Goal: Information Seeking & Learning: Learn about a topic

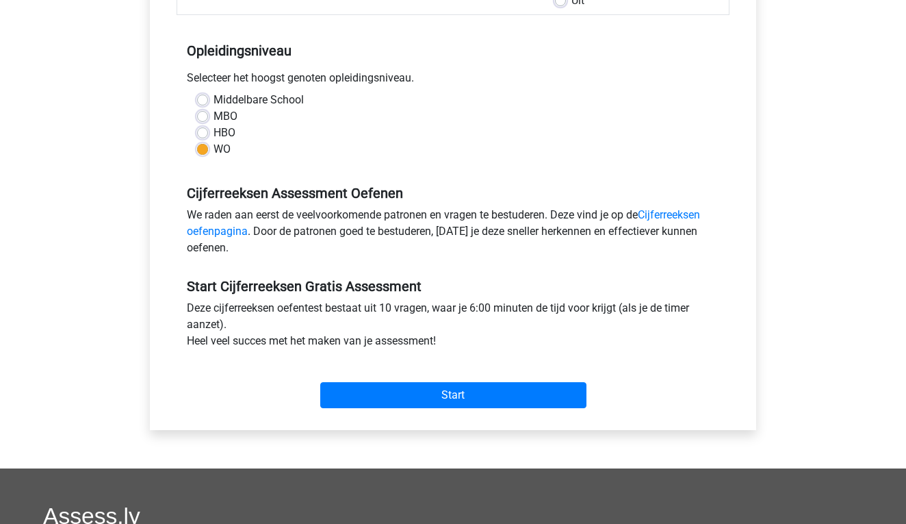
scroll to position [251, 0]
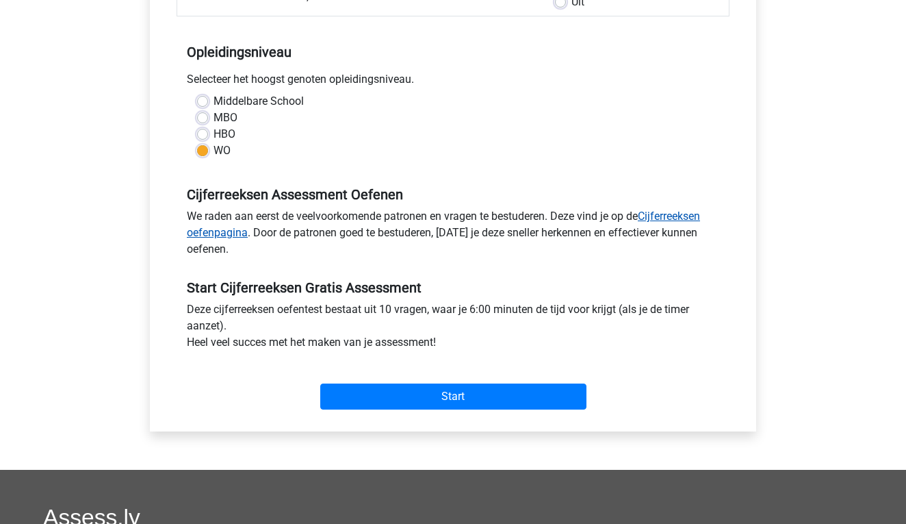
click at [695, 216] on link "Cijferreeksen oefenpagina" at bounding box center [443, 223] width 513 height 29
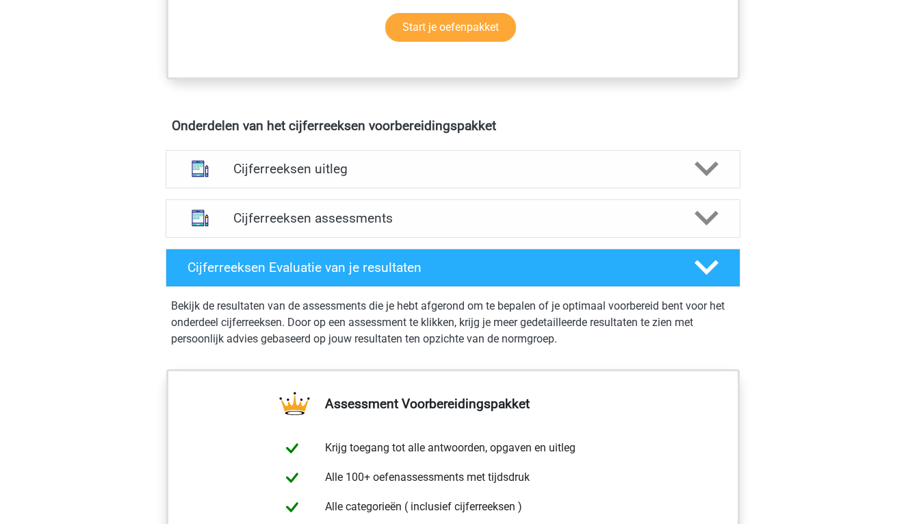
scroll to position [767, 0]
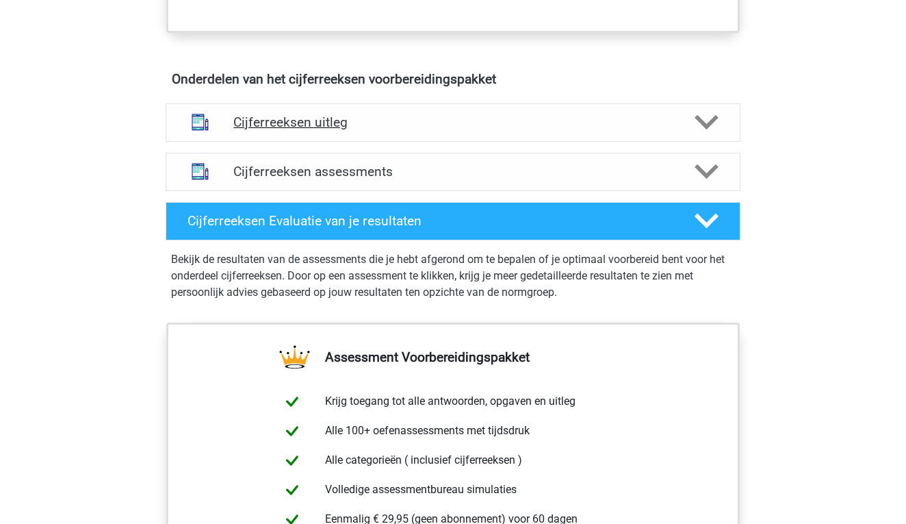
click at [674, 130] on div "Cijferreeksen uitleg" at bounding box center [453, 122] width 460 height 16
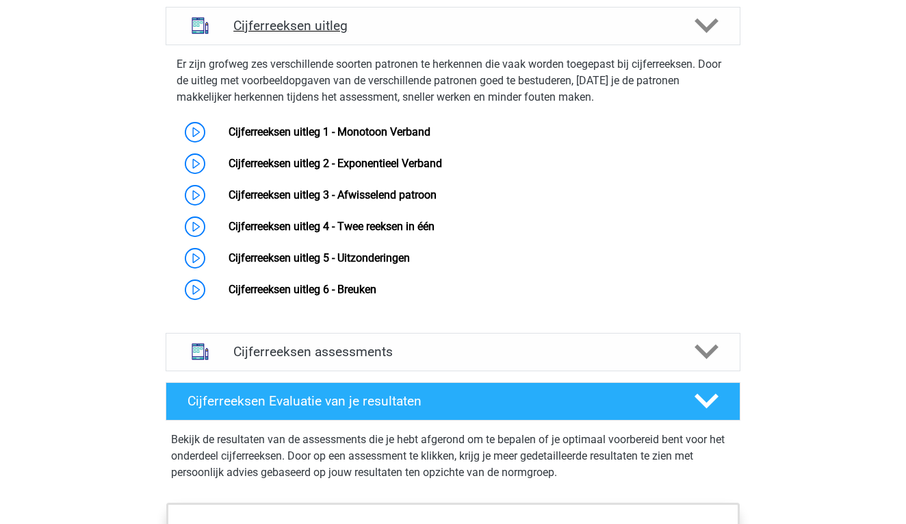
scroll to position [885, 0]
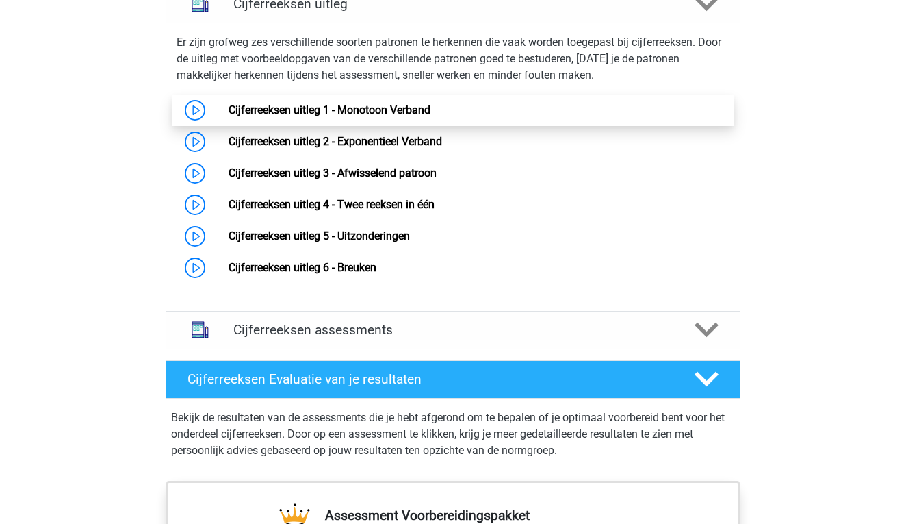
click at [351, 116] on link "Cijferreeksen uitleg 1 - Monotoon Verband" at bounding box center [330, 109] width 202 height 13
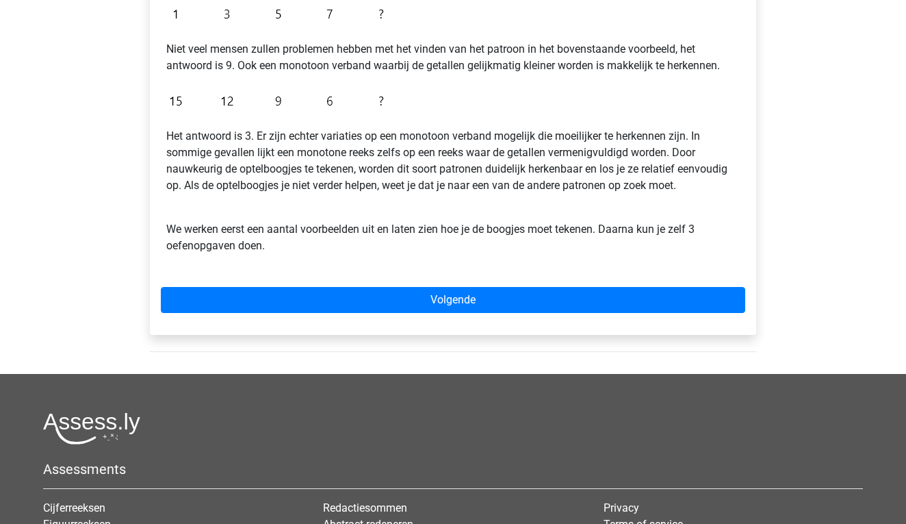
scroll to position [366, 0]
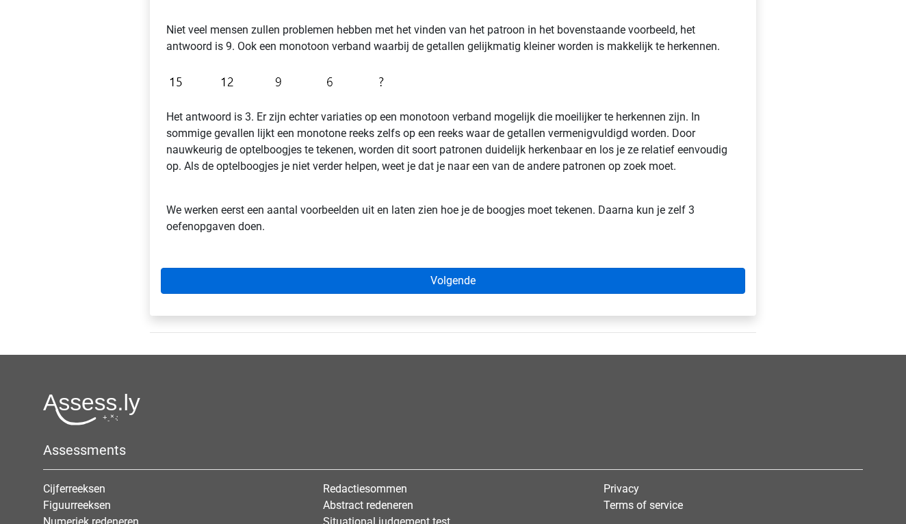
click at [399, 285] on link "Volgende" at bounding box center [453, 281] width 585 height 26
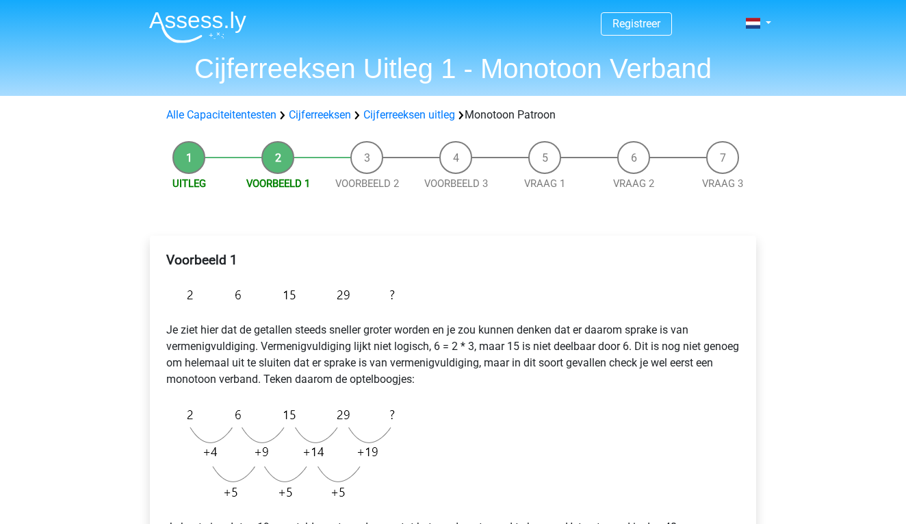
scroll to position [99, 0]
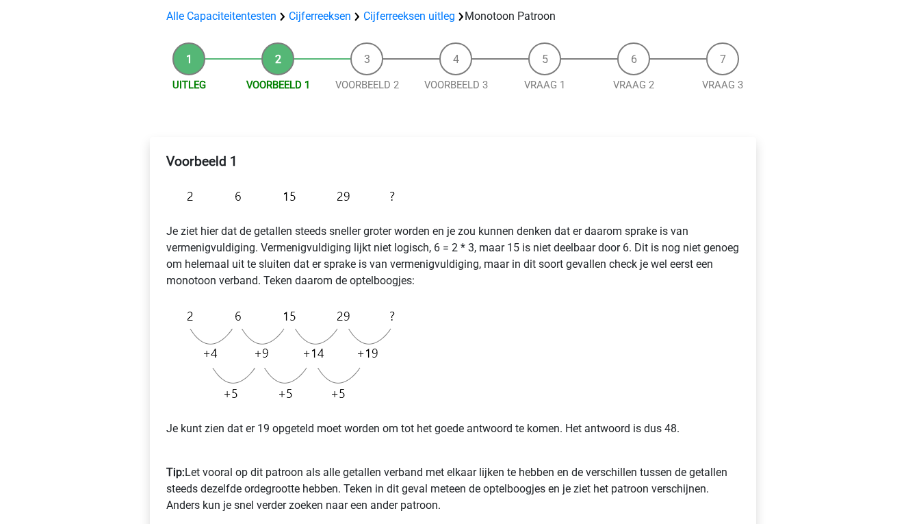
click at [603, 116] on div "Voorbeeld 1 Je ziet hier dat de getallen steeds sneller groter worden en je zou…" at bounding box center [453, 372] width 628 height 524
click at [250, 15] on link "Alle Capaciteitentesten" at bounding box center [221, 16] width 110 height 13
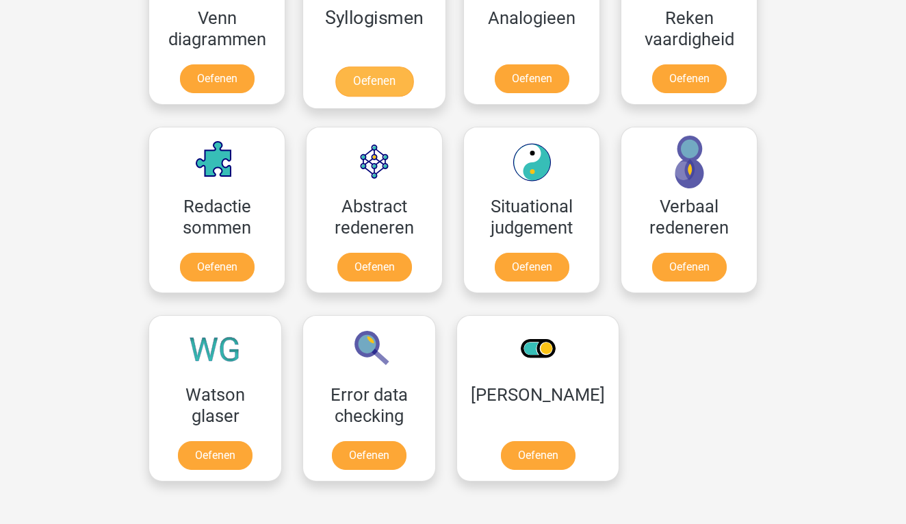
scroll to position [892, 0]
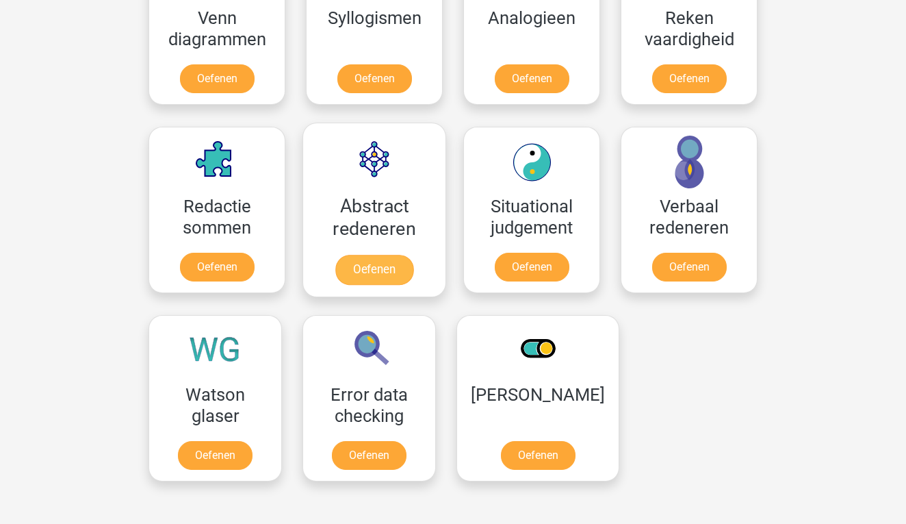
click at [370, 268] on link "Oefenen" at bounding box center [374, 270] width 78 height 30
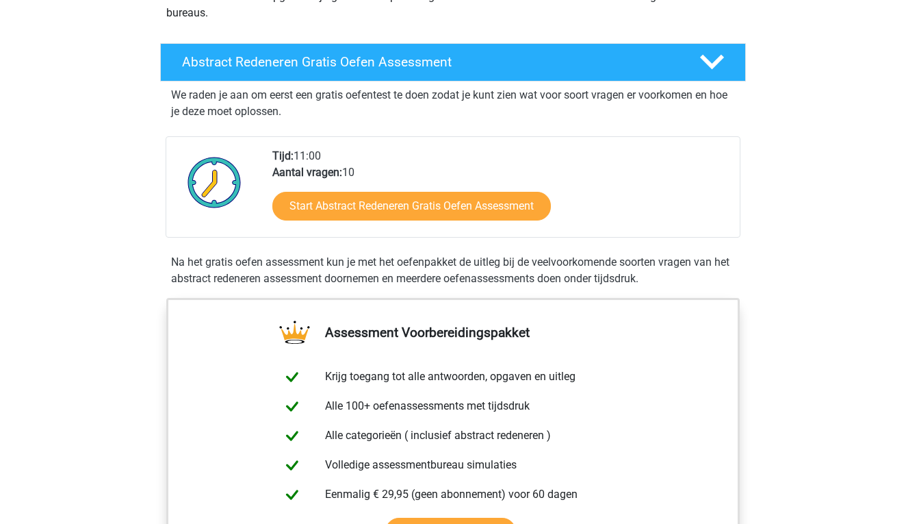
scroll to position [205, 0]
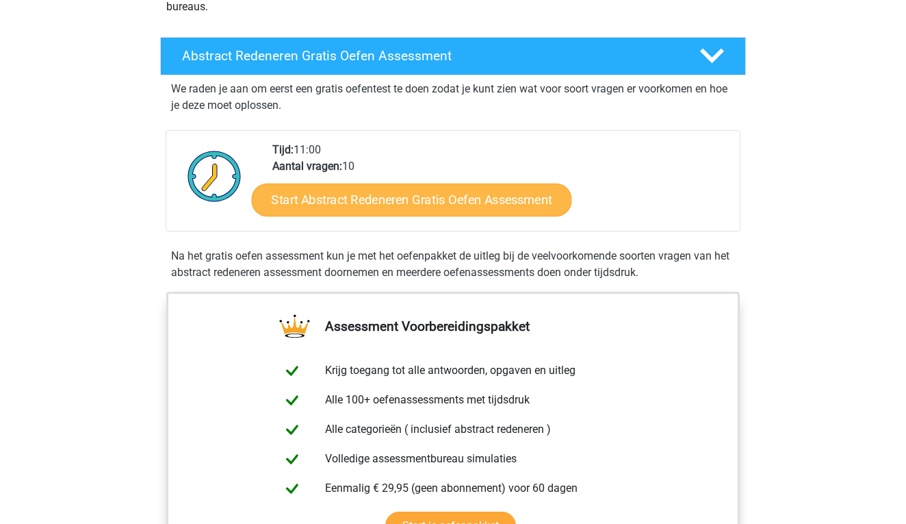
click at [348, 200] on link "Start Abstract Redeneren Gratis Oefen Assessment" at bounding box center [412, 199] width 320 height 33
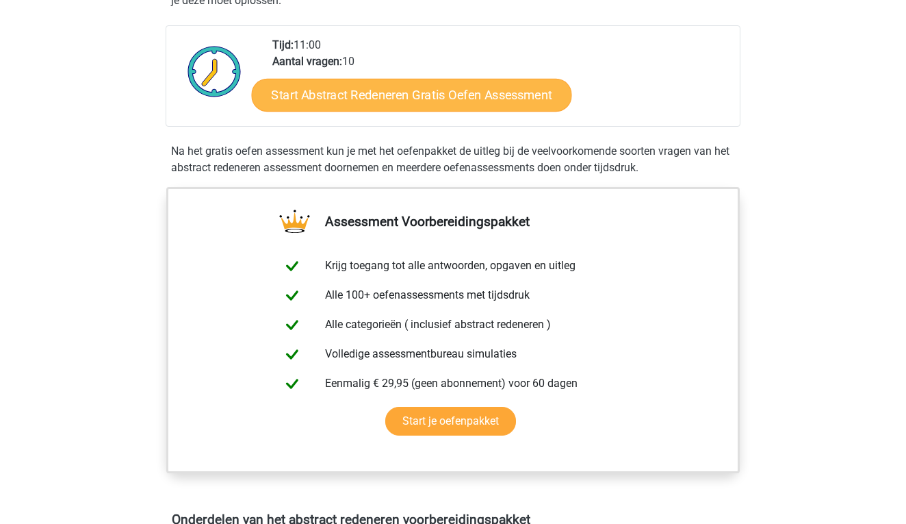
scroll to position [119, 0]
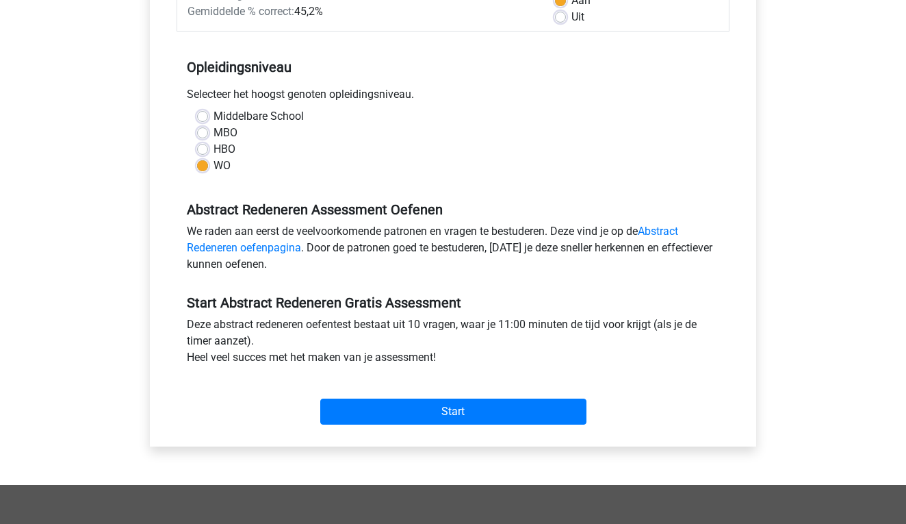
scroll to position [237, 0]
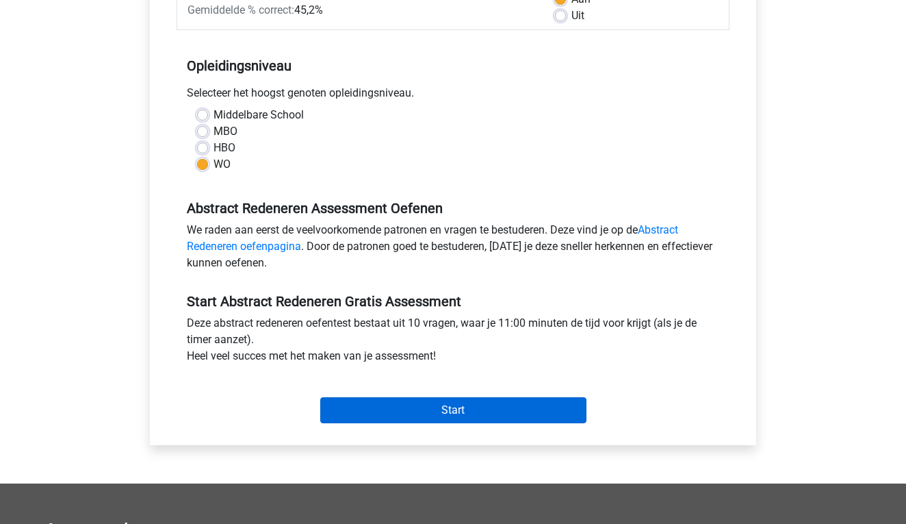
click at [496, 415] on input "Start" at bounding box center [453, 410] width 266 height 26
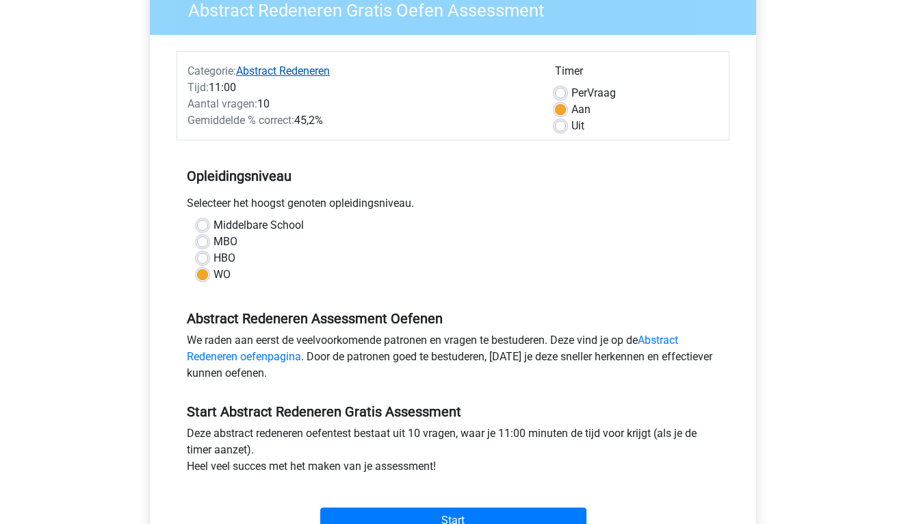
scroll to position [121, 0]
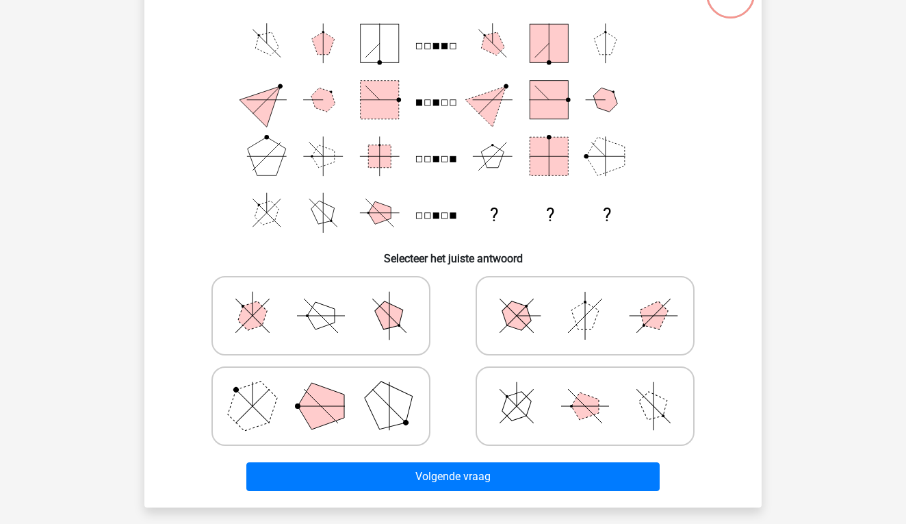
scroll to position [114, 0]
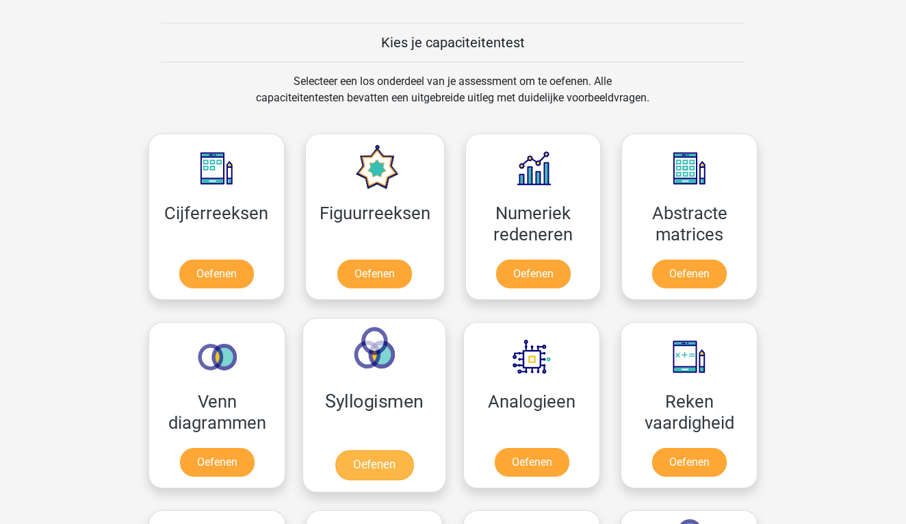
scroll to position [507, 0]
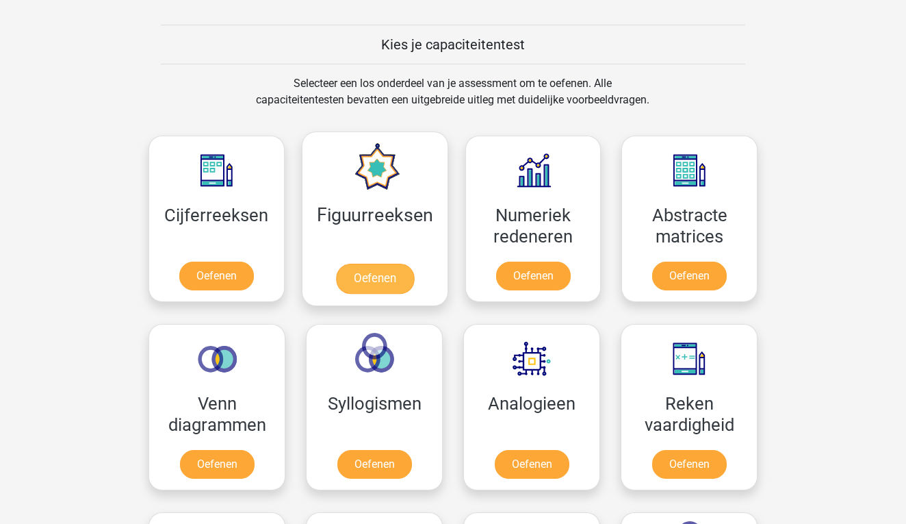
click at [394, 276] on link "Oefenen" at bounding box center [374, 279] width 78 height 30
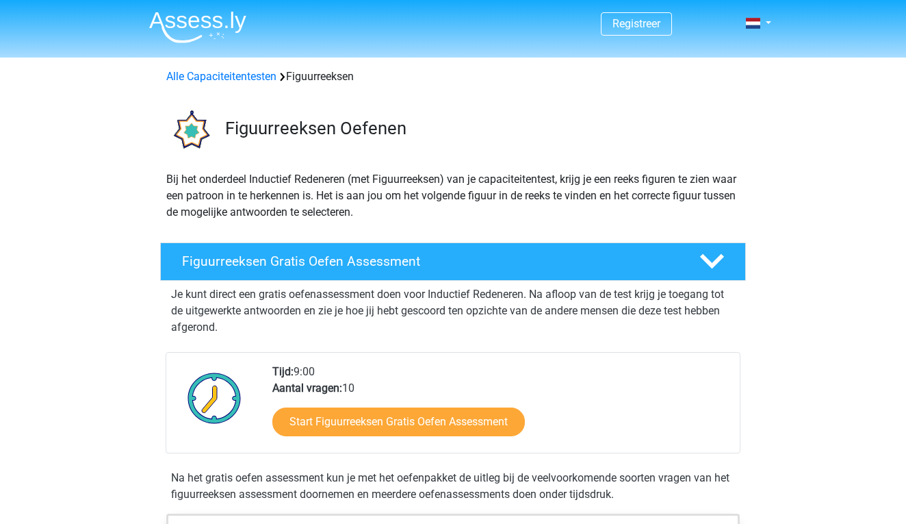
scroll to position [17, 0]
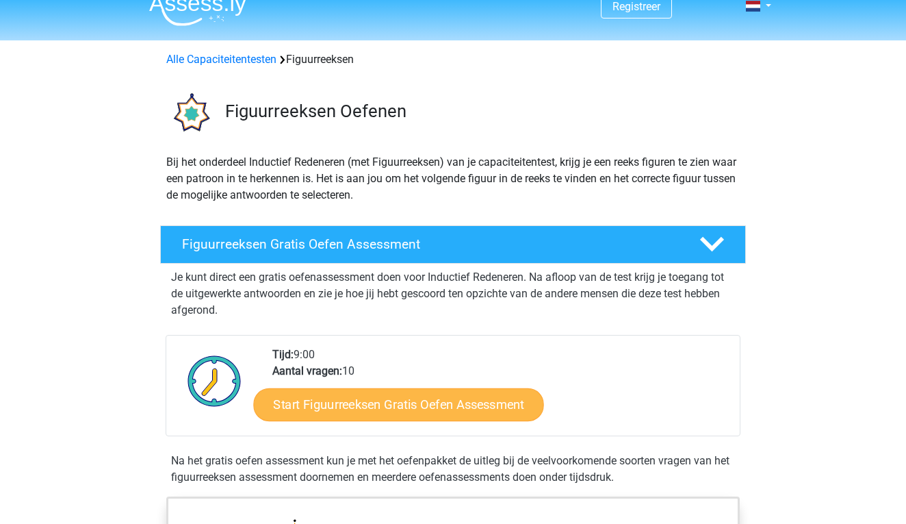
click at [413, 398] on link "Start Figuurreeksen Gratis Oefen Assessment" at bounding box center [399, 403] width 290 height 33
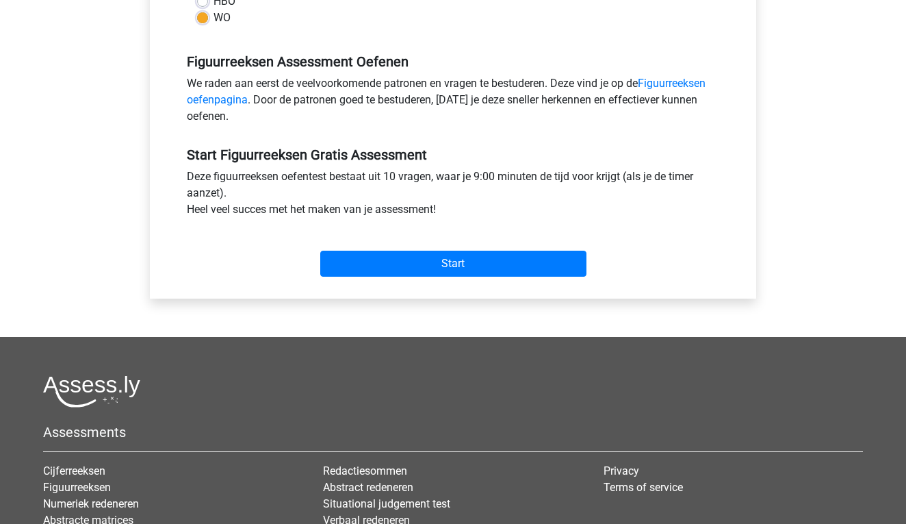
scroll to position [408, 0]
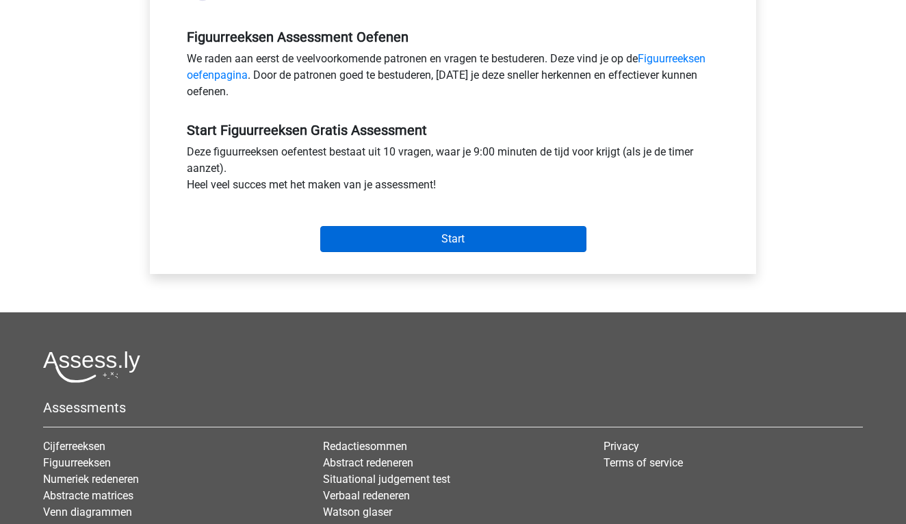
click at [442, 250] on input "Start" at bounding box center [453, 239] width 266 height 26
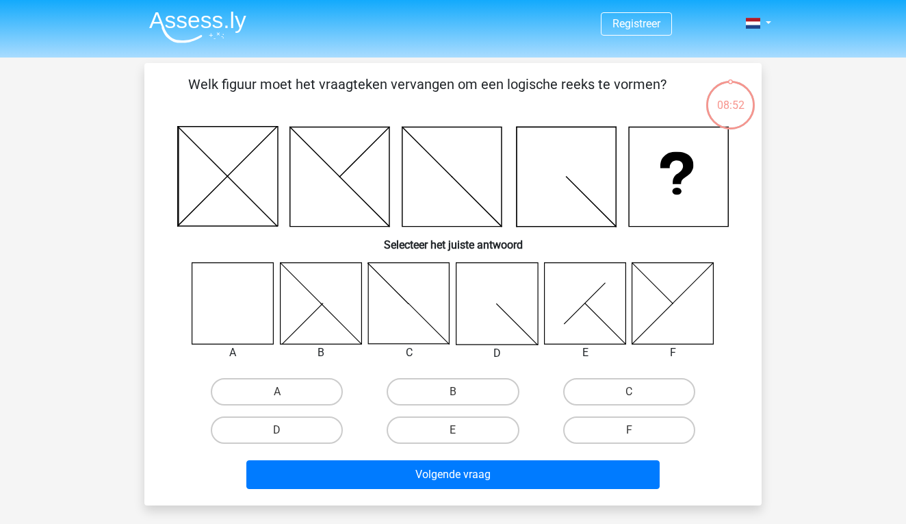
click at [252, 294] on icon at bounding box center [232, 302] width 81 height 81
click at [303, 396] on label "A" at bounding box center [277, 391] width 132 height 27
click at [286, 396] on input "A" at bounding box center [281, 396] width 9 height 9
radio input "true"
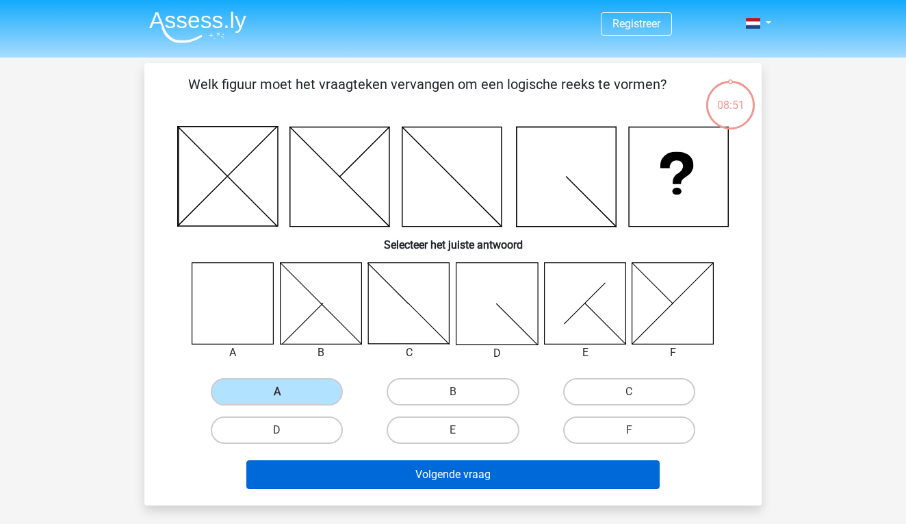
click at [387, 483] on button "Volgende vraag" at bounding box center [453, 474] width 414 height 29
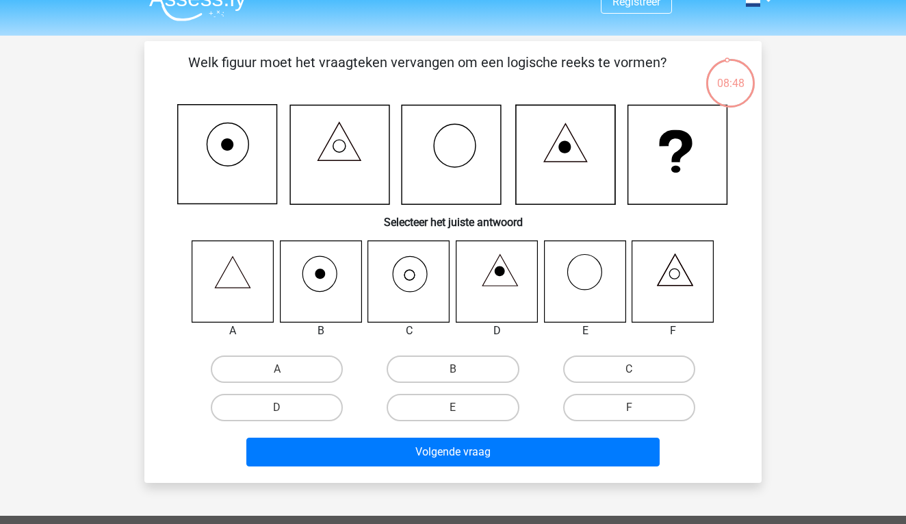
scroll to position [21, 0]
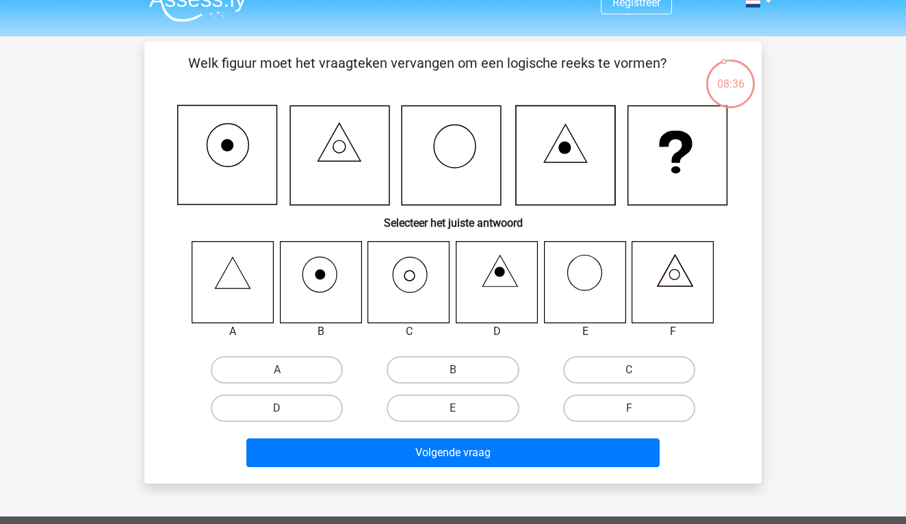
click at [409, 275] on icon at bounding box center [408, 281] width 81 height 81
click at [630, 353] on div "C" at bounding box center [629, 369] width 176 height 38
click at [630, 366] on label "C" at bounding box center [629, 369] width 132 height 27
click at [630, 370] on input "C" at bounding box center [633, 374] width 9 height 9
radio input "true"
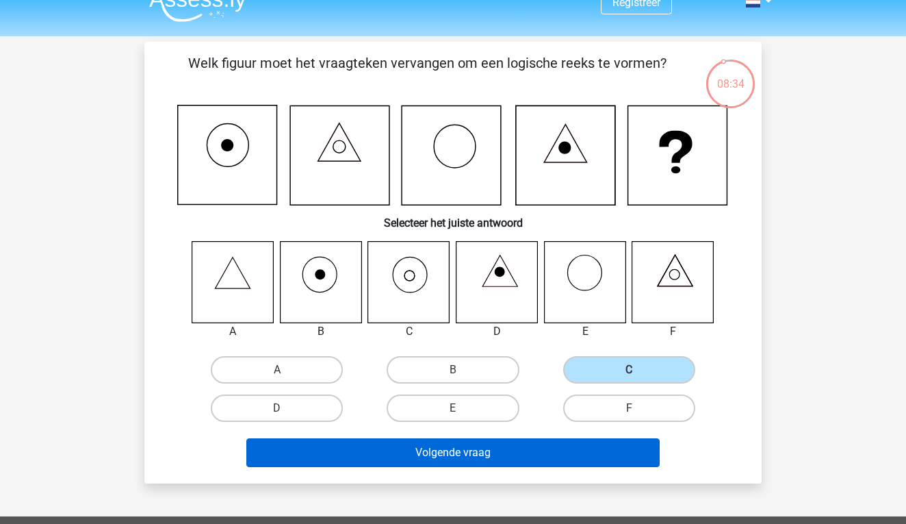
click at [533, 456] on button "Volgende vraag" at bounding box center [453, 452] width 414 height 29
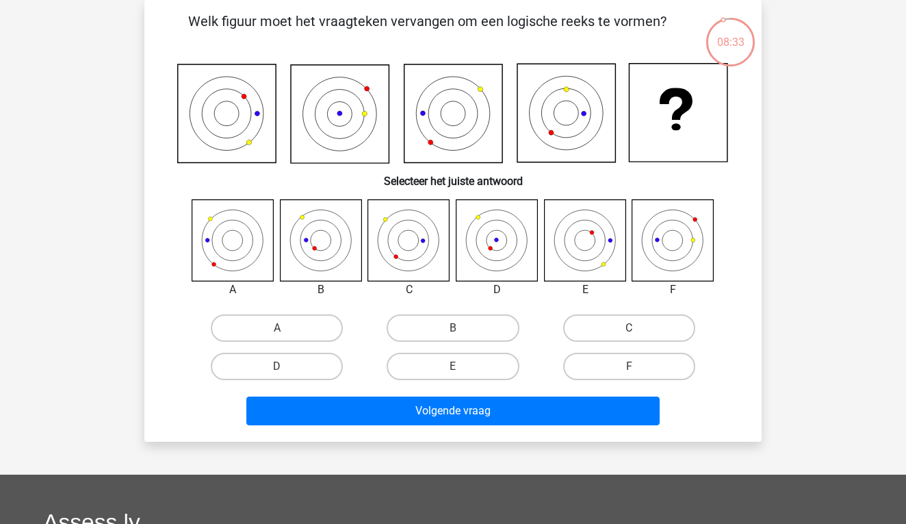
scroll to position [29, 0]
